Goal: Information Seeking & Learning: Learn about a topic

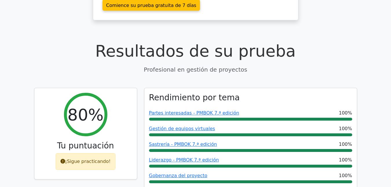
scroll to position [196, 0]
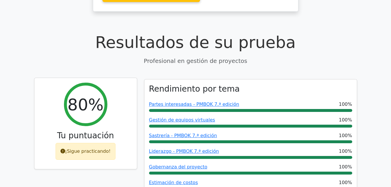
click at [99, 148] on font "¡Sigue practicando!" at bounding box center [87, 151] width 45 height 6
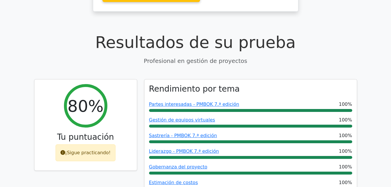
scroll to position [0, 0]
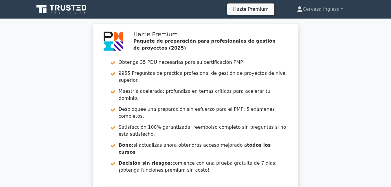
click at [73, 6] on icon at bounding box center [74, 8] width 5 height 6
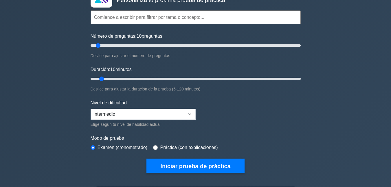
scroll to position [63, 0]
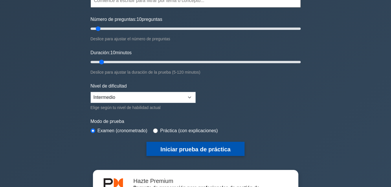
click at [201, 148] on font "Iniciar prueba de práctica" at bounding box center [195, 149] width 70 height 6
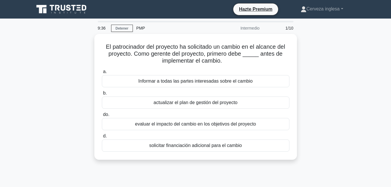
click at [373, 107] on main "9:36 Detener PMP Intermedio 1/10 El patrocinador del proyecto ha solicitado un …" at bounding box center [195, 166] width 391 height 294
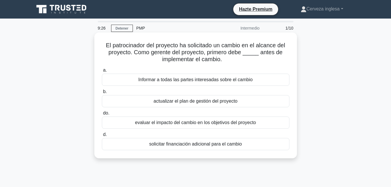
click at [209, 124] on font "evaluar el impacto del cambio en los objetivos del proyecto" at bounding box center [195, 122] width 121 height 5
click at [102, 115] on input "do. evaluar el impacto del cambio en los objetivos del proyecto" at bounding box center [102, 113] width 0 height 4
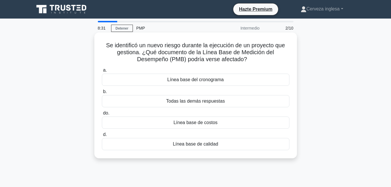
click at [206, 102] on font "Todas las demás respuestas" at bounding box center [195, 100] width 59 height 5
click at [102, 94] on input "b. Todas las demás respuestas" at bounding box center [102, 92] width 0 height 4
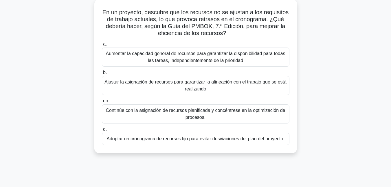
scroll to position [35, 0]
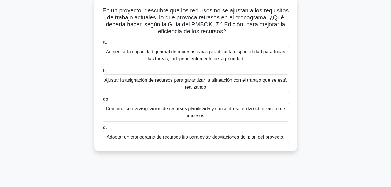
click at [194, 86] on font "Ajustar la asignación de recursos para garantizar la alineación con el trabajo …" at bounding box center [196, 84] width 182 height 12
click at [102, 73] on input "b. Ajustar la asignación de recursos para garantizar la alineación con el traba…" at bounding box center [102, 71] width 0 height 4
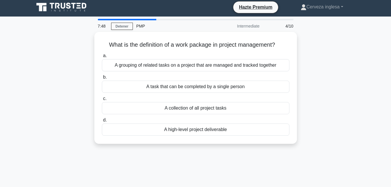
scroll to position [0, 0]
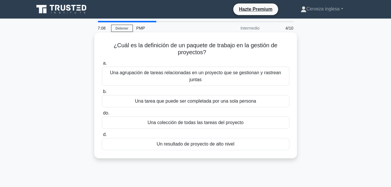
click at [206, 70] on font "Una agrupación de tareas relacionadas en un proyecto que se gestionan y rastrea…" at bounding box center [195, 76] width 171 height 12
click at [102, 65] on input "a. Una agrupación de tareas relacionadas en un proyecto que se gestionan y rast…" at bounding box center [102, 63] width 0 height 4
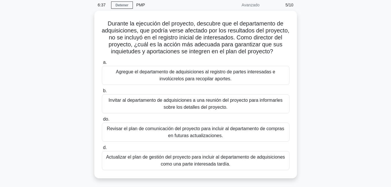
scroll to position [35, 0]
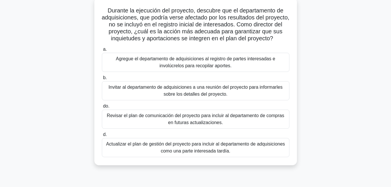
click at [233, 68] on font "Agregue el departamento de adquisiciones al registro de partes interesadas e in…" at bounding box center [196, 62] width 160 height 12
click at [102, 51] on input "a. Agregue el departamento de adquisiciones al registro de partes interesadas e…" at bounding box center [102, 49] width 0 height 4
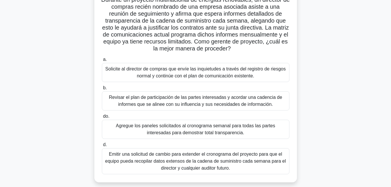
scroll to position [46, 0]
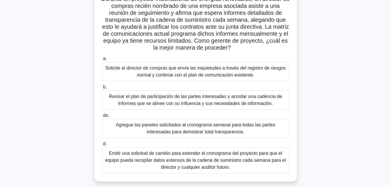
click at [210, 160] on font "Emitir una solicitud de cambio para extender el cronograma del proyecto para qu…" at bounding box center [195, 160] width 181 height 19
click at [102, 146] on input "d. Emitir una solicitud de cambio para extender el cronograma del proyecto para…" at bounding box center [102, 144] width 0 height 4
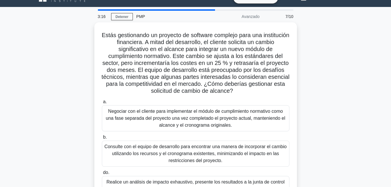
scroll to position [70, 0]
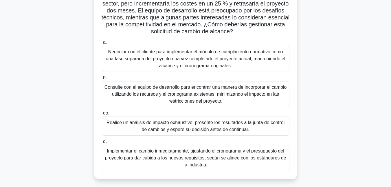
click at [213, 94] on font "Consulte con el equipo de desarrollo para encontrar una manera de incorporar el…" at bounding box center [196, 94] width 182 height 19
click at [102, 80] on input "b. Consulte con el equipo de desarrollo para encontrar una manera de incorporar…" at bounding box center [102, 78] width 0 height 4
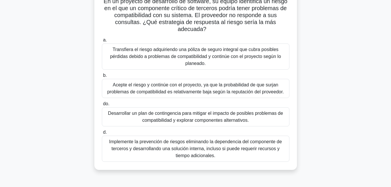
scroll to position [46, 0]
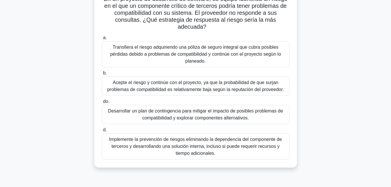
click at [215, 111] on font "Desarrollar un plan de contingencia para mitigar el impacto de posibles problem…" at bounding box center [195, 114] width 175 height 12
click at [102, 103] on input "do. Desarrollar un plan de contingencia para mitigar el impacto de posibles pro…" at bounding box center [102, 102] width 0 height 4
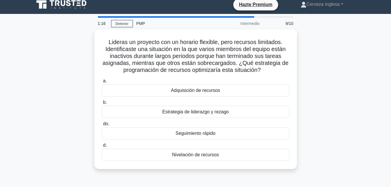
scroll to position [0, 0]
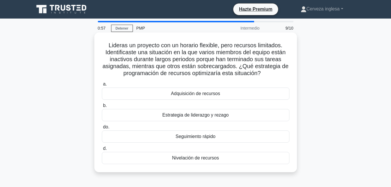
click at [207, 159] on font "Nivelación de recursos" at bounding box center [195, 157] width 47 height 5
click at [102, 150] on input "d. Nivelación de recursos" at bounding box center [102, 149] width 0 height 4
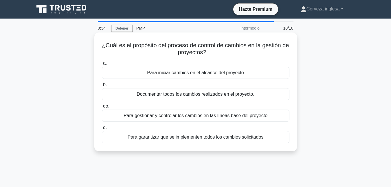
click at [207, 116] on font "Para gestionar y controlar los cambios en las líneas base del proyecto" at bounding box center [196, 115] width 144 height 5
click at [102, 108] on input "do. Para gestionar y controlar los cambios en las líneas base del proyecto" at bounding box center [102, 106] width 0 height 4
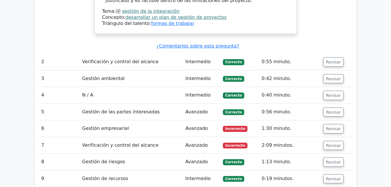
scroll to position [812, 0]
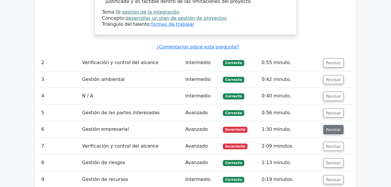
click at [333, 127] on font "Revisar" at bounding box center [333, 129] width 15 height 5
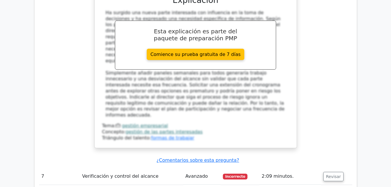
scroll to position [1183, 0]
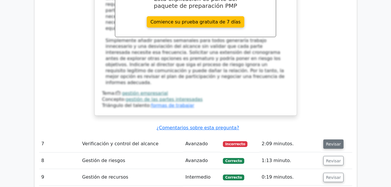
click at [333, 142] on font "Revisar" at bounding box center [333, 144] width 15 height 5
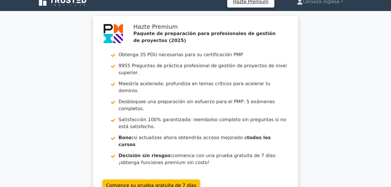
scroll to position [0, 0]
